Goal: Check status: Check status

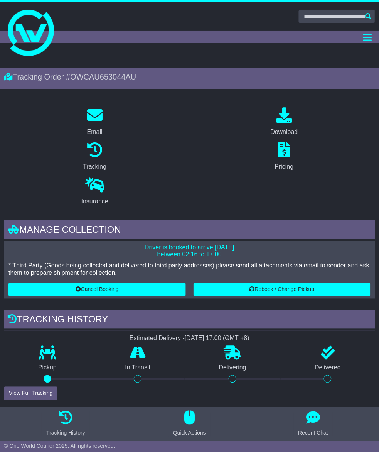
click at [0, 0] on link "Tracking" at bounding box center [0, 0] width 0 height 0
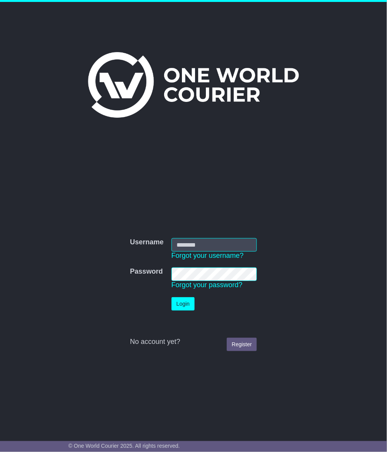
type input "**********"
click at [188, 303] on button "Login" at bounding box center [182, 304] width 23 height 14
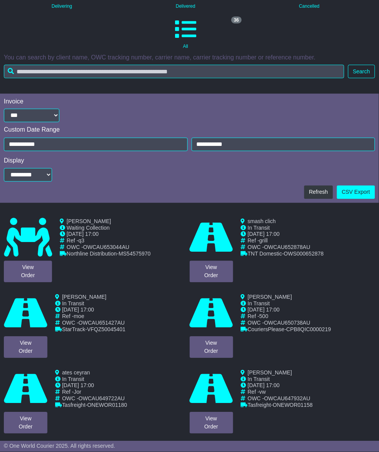
scroll to position [145, 0]
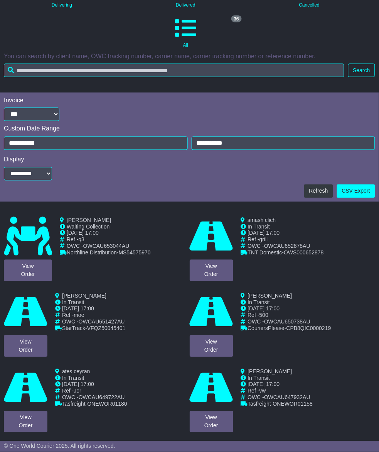
click at [0, 0] on link "View Order" at bounding box center [0, 0] width 0 height 0
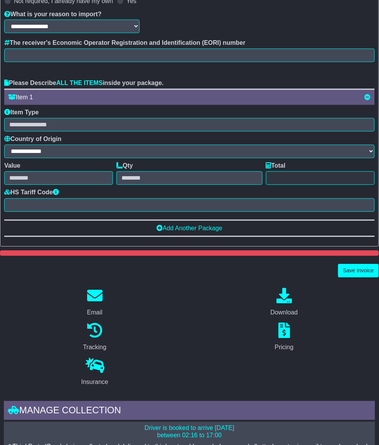
scroll to position [193, 0]
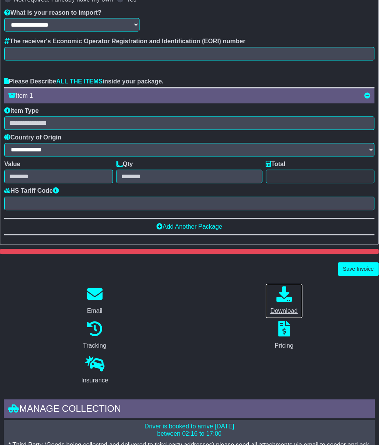
click at [271, 306] on div "Download" at bounding box center [284, 310] width 27 height 9
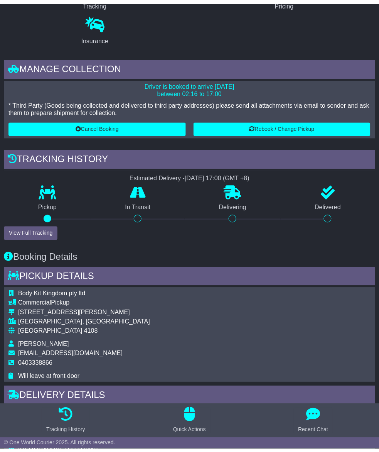
scroll to position [0, 0]
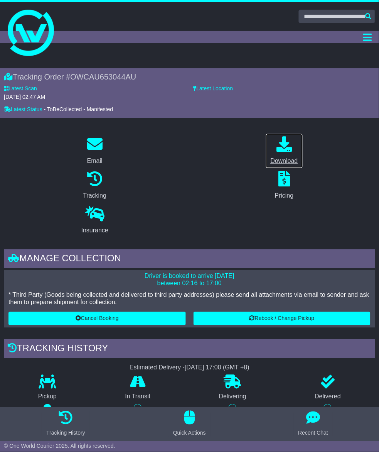
click at [266, 168] on link "Download" at bounding box center [284, 151] width 37 height 35
click at [0, 0] on link "Tracking" at bounding box center [0, 0] width 0 height 0
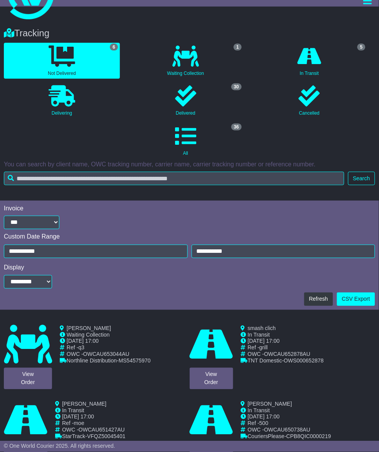
scroll to position [96, 0]
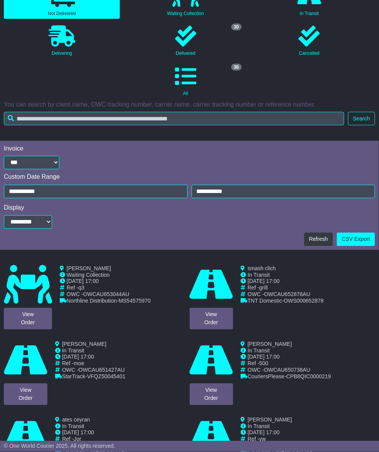
click at [0, 0] on link "View Order" at bounding box center [0, 0] width 0 height 0
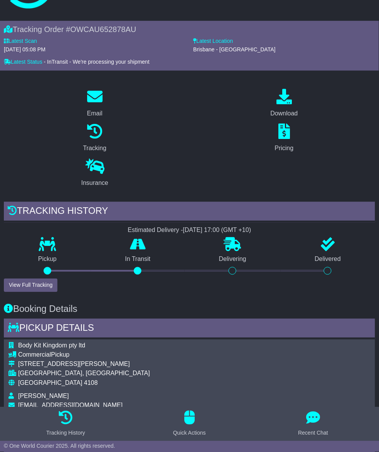
scroll to position [48, 0]
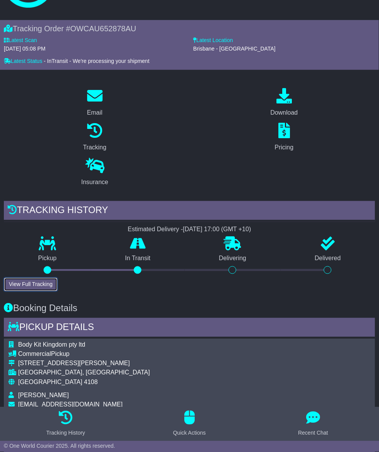
click at [58, 278] on button "View Full Tracking" at bounding box center [31, 285] width 54 height 14
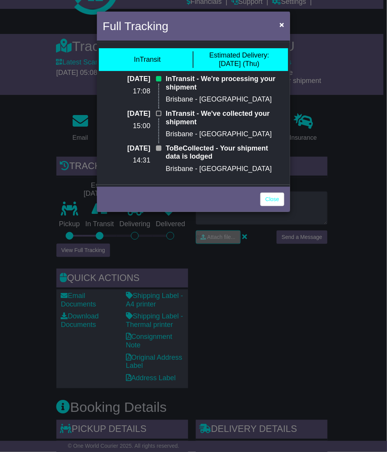
click at [274, 23] on div "Full Tracking ×" at bounding box center [193, 27] width 193 height 31
click at [284, 23] on button "×" at bounding box center [282, 25] width 12 height 16
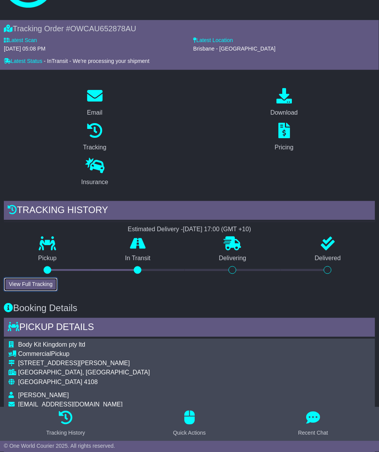
click at [58, 278] on button "View Full Tracking" at bounding box center [31, 285] width 54 height 14
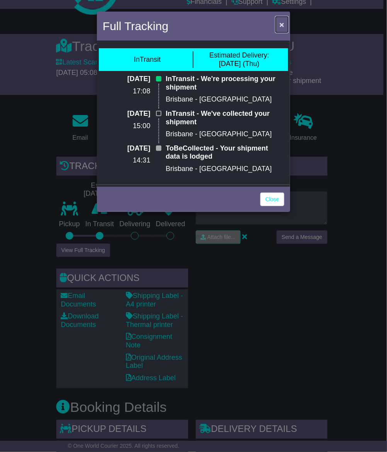
click at [284, 22] on button "×" at bounding box center [282, 25] width 12 height 16
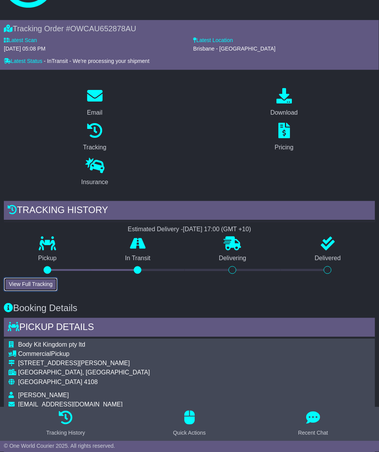
click at [58, 278] on button "View Full Tracking" at bounding box center [31, 285] width 54 height 14
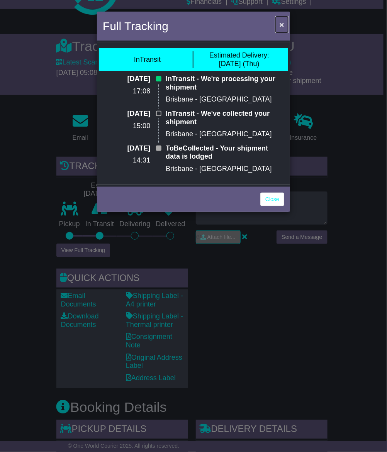
click at [281, 24] on span "×" at bounding box center [281, 24] width 5 height 9
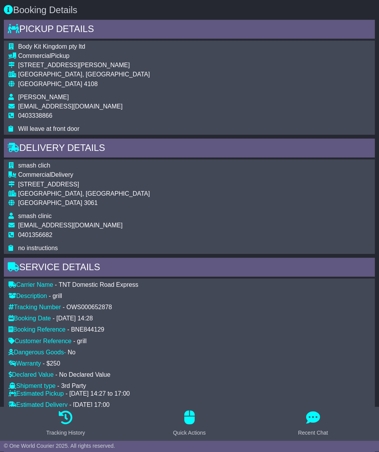
scroll to position [289, 0]
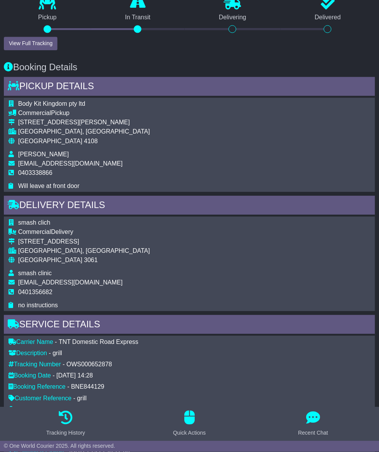
click at [241, 51] on div "RECENT CHAT Loading... No messages Attach file..." at bounding box center [189, 50] width 379 height 0
click at [262, 51] on div "RECENT CHAT Loading... No messages Attach file..." at bounding box center [189, 50] width 379 height 0
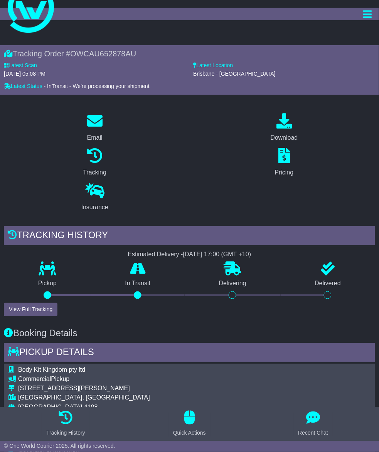
scroll to position [0, 0]
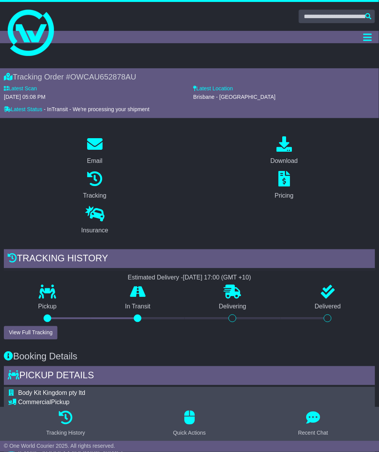
click at [0, 0] on link "Tracking" at bounding box center [0, 0] width 0 height 0
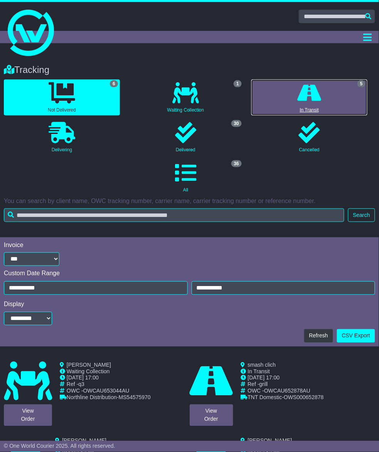
click at [298, 103] on icon at bounding box center [310, 92] width 24 height 21
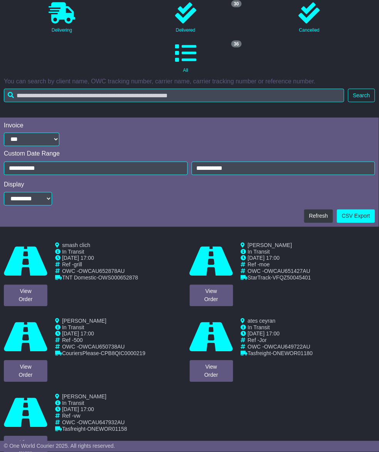
scroll to position [132, 0]
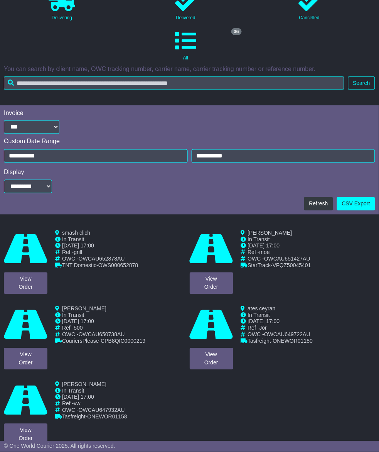
click at [179, 226] on div "Loading... No bookings found Carrier OWC / Carrier # Pickup Delivery Status OWS…" at bounding box center [189, 343] width 379 height 235
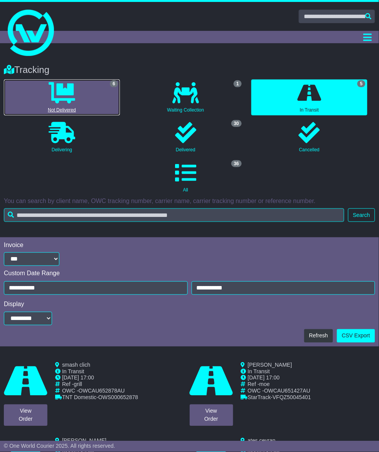
click at [75, 103] on icon at bounding box center [62, 92] width 27 height 21
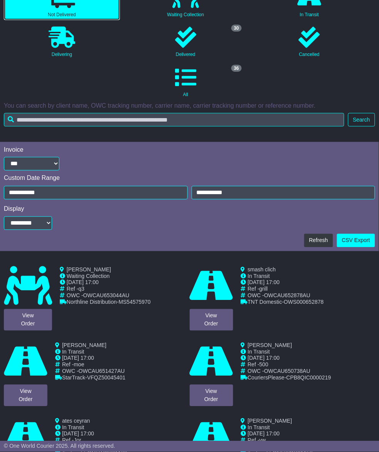
scroll to position [96, 0]
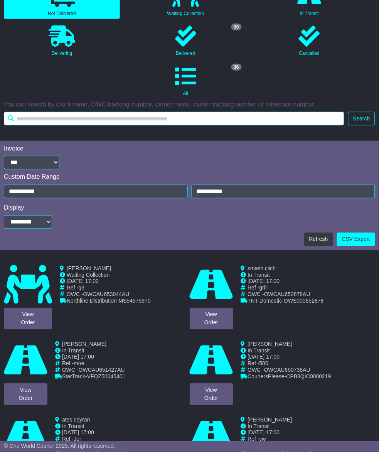
click at [218, 125] on input "text" at bounding box center [174, 119] width 341 height 14
paste input "**********"
type input "**********"
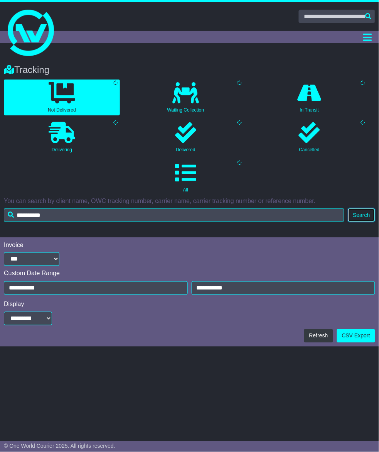
click at [348, 208] on button "Search" at bounding box center [361, 215] width 27 height 14
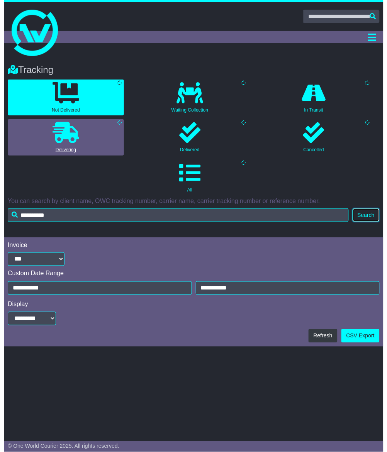
scroll to position [0, 0]
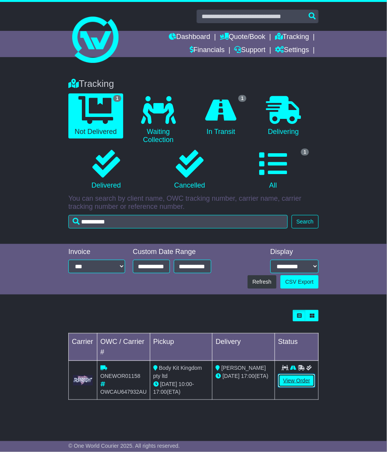
click at [288, 375] on link "View Order" at bounding box center [296, 381] width 37 height 14
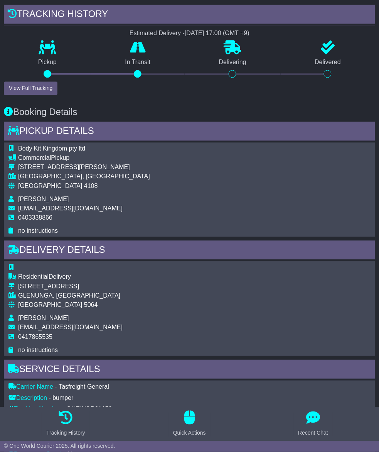
scroll to position [289, 0]
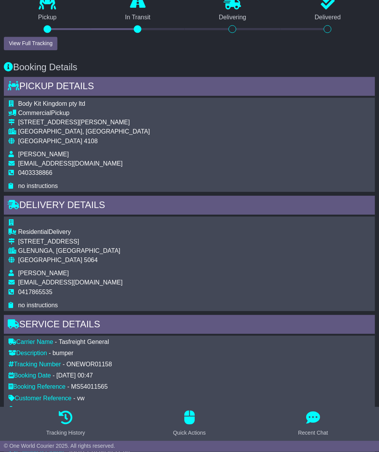
click at [123, 238] on div "[STREET_ADDRESS]" at bounding box center [70, 241] width 105 height 7
drag, startPoint x: 210, startPoint y: 230, endPoint x: 264, endPoint y: 238, distance: 54.6
click at [123, 238] on tbody "Residential Delivery [STREET_ADDRESS] [GEOGRAPHIC_DATA], [GEOGRAPHIC_DATA] Aust…" at bounding box center [65, 264] width 114 height 90
copy tbody "[STREET_ADDRESS]"
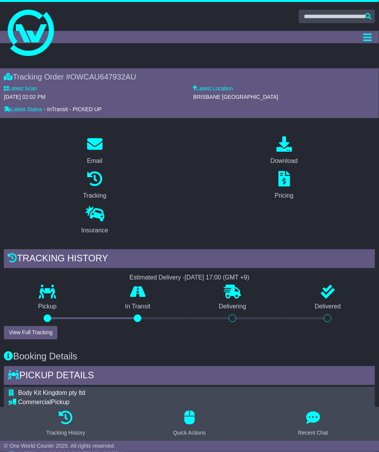
scroll to position [386, 0]
click at [58, 326] on button "View Full Tracking" at bounding box center [31, 333] width 54 height 14
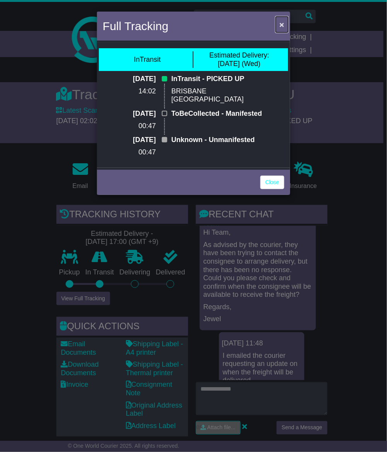
click at [279, 20] on span "×" at bounding box center [281, 24] width 5 height 9
